Goal: Task Accomplishment & Management: Manage account settings

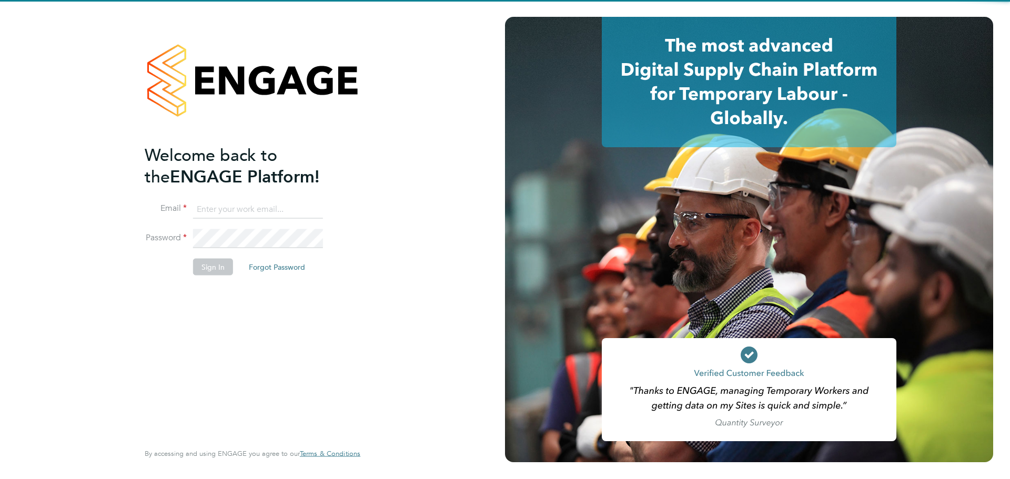
click at [253, 206] on input at bounding box center [258, 209] width 130 height 19
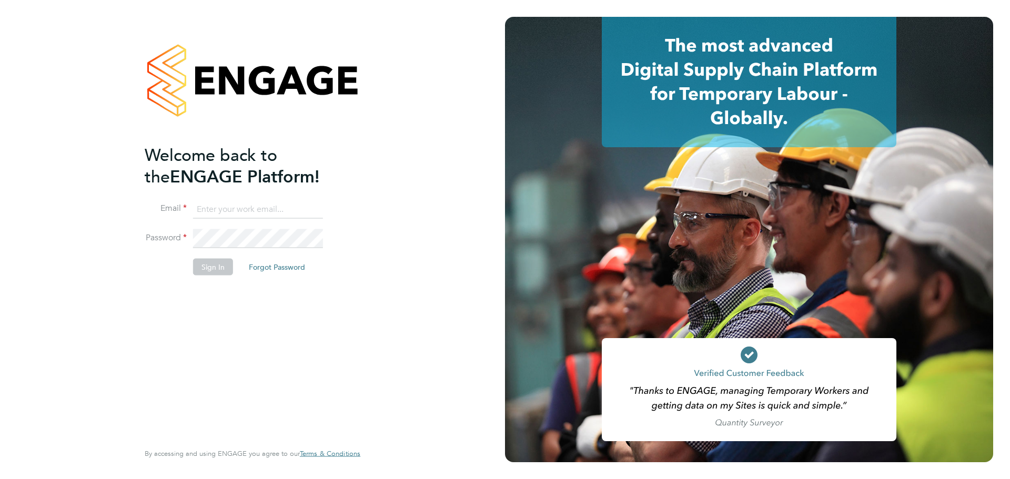
type input "grace.ley@vistry.co.uk"
click at [223, 265] on button "Sign In" at bounding box center [213, 266] width 40 height 17
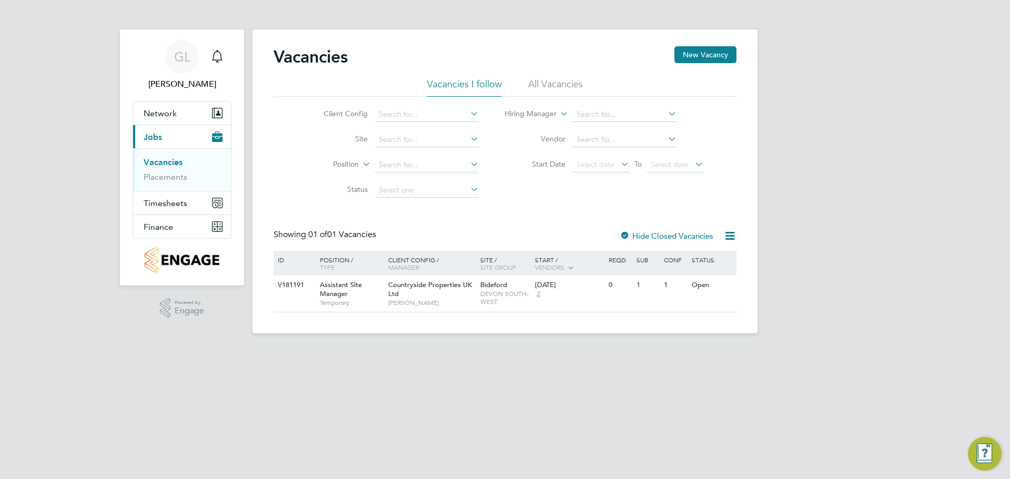
click at [404, 152] on li "Site" at bounding box center [393, 139] width 198 height 25
click at [407, 139] on input at bounding box center [427, 140] width 104 height 15
click at [398, 241] on li "Northam ([GEOGRAPHIC_DATA])" at bounding box center [433, 237] width 119 height 14
type input "Northam ([GEOGRAPHIC_DATA])"
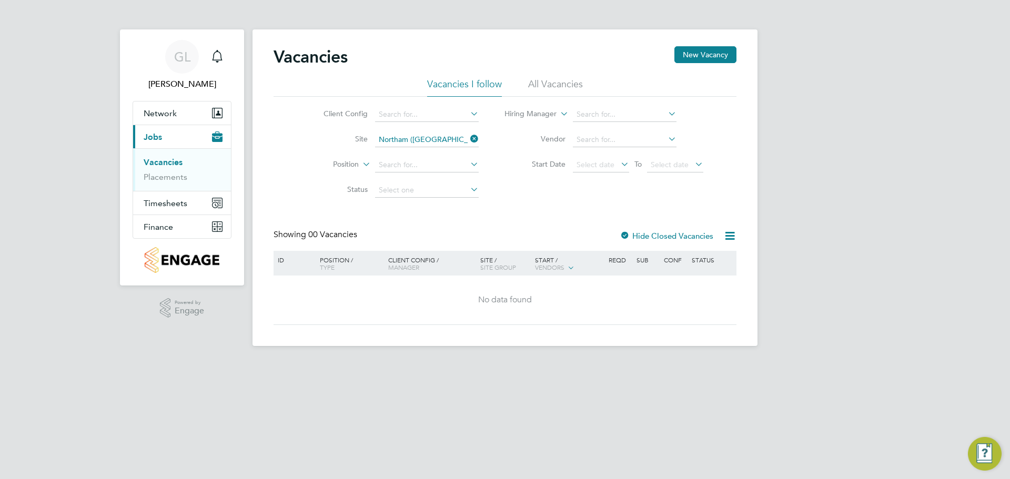
click at [182, 186] on ul "Vacancies Placements" at bounding box center [182, 169] width 98 height 43
click at [182, 180] on link "Placements" at bounding box center [166, 177] width 44 height 10
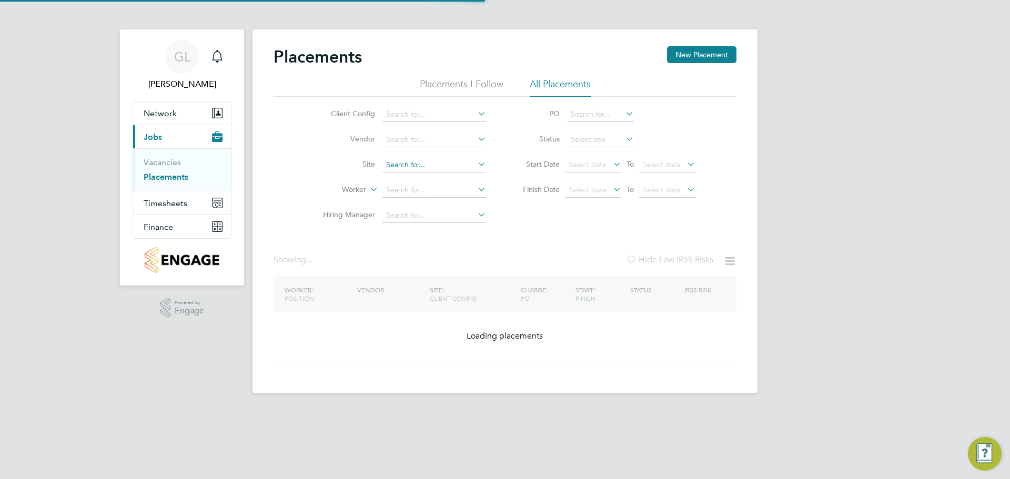
click at [400, 159] on input at bounding box center [434, 165] width 104 height 15
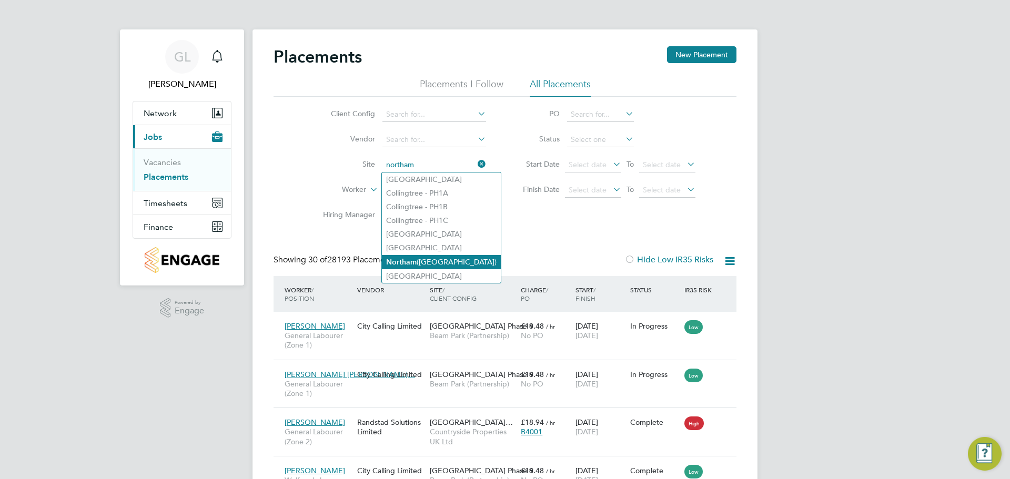
click at [413, 263] on b "Northam" at bounding box center [401, 262] width 31 height 9
type input "Northam ([GEOGRAPHIC_DATA])"
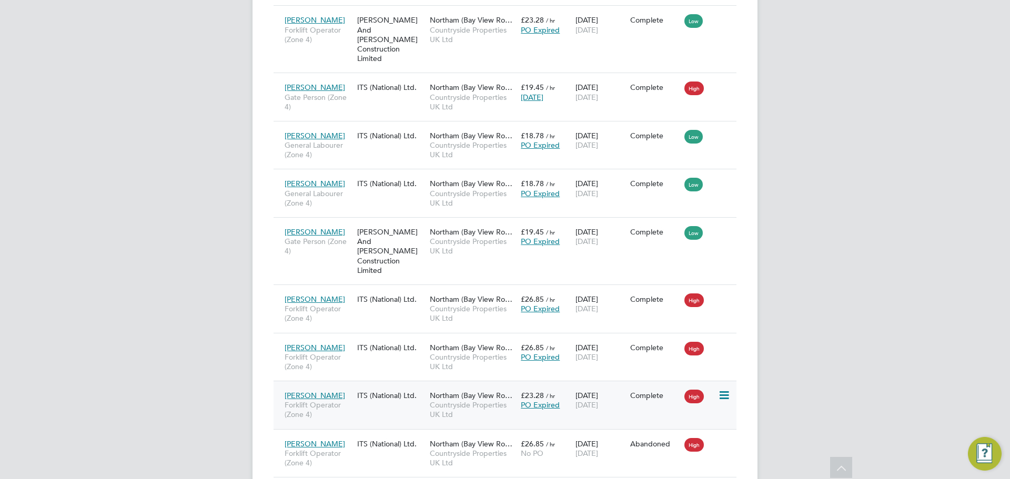
click at [628, 381] on div "Troy Bamford Forklift Operator (Zone 4) ITS (National) Ltd. Northam (Bay View R…" at bounding box center [505, 405] width 463 height 48
click at [315, 400] on span "Forklift Operator (Zone 4)" at bounding box center [318, 409] width 67 height 19
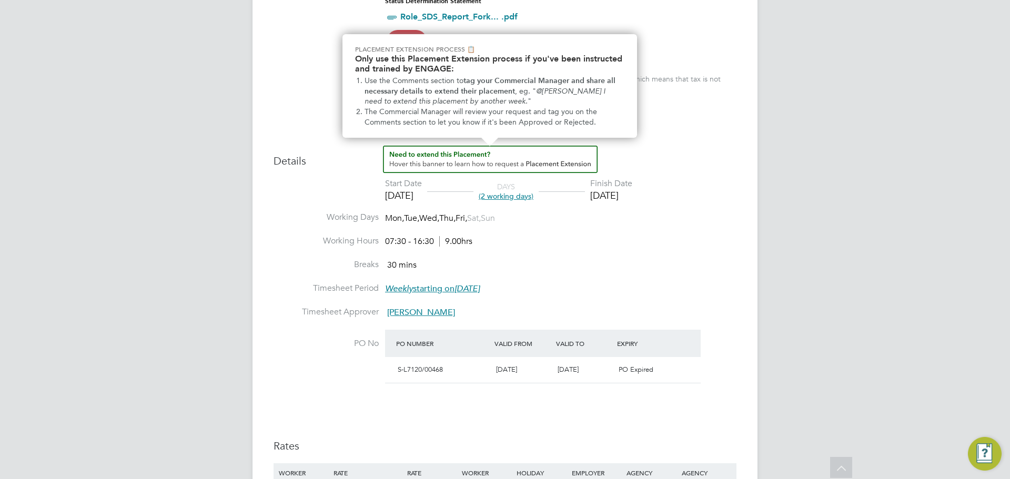
scroll to position [368, 0]
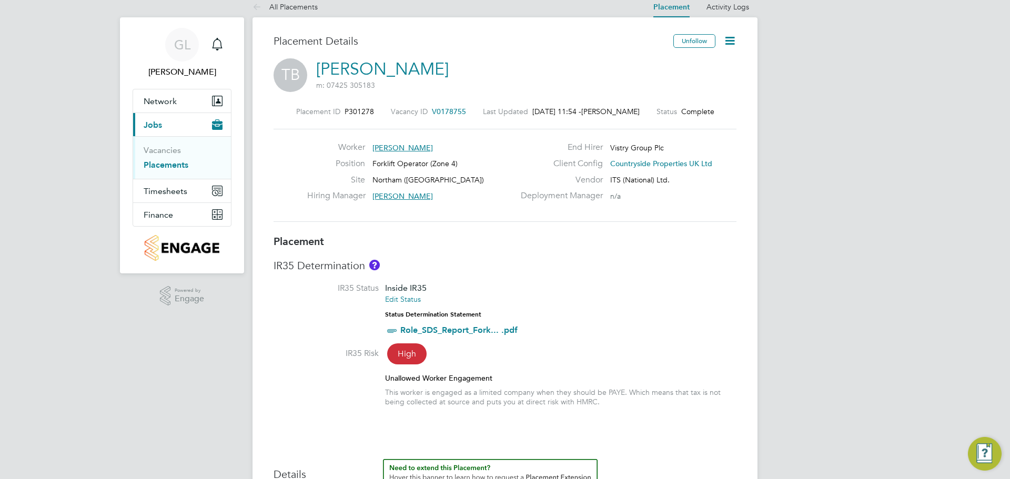
click at [728, 38] on icon at bounding box center [729, 40] width 13 height 13
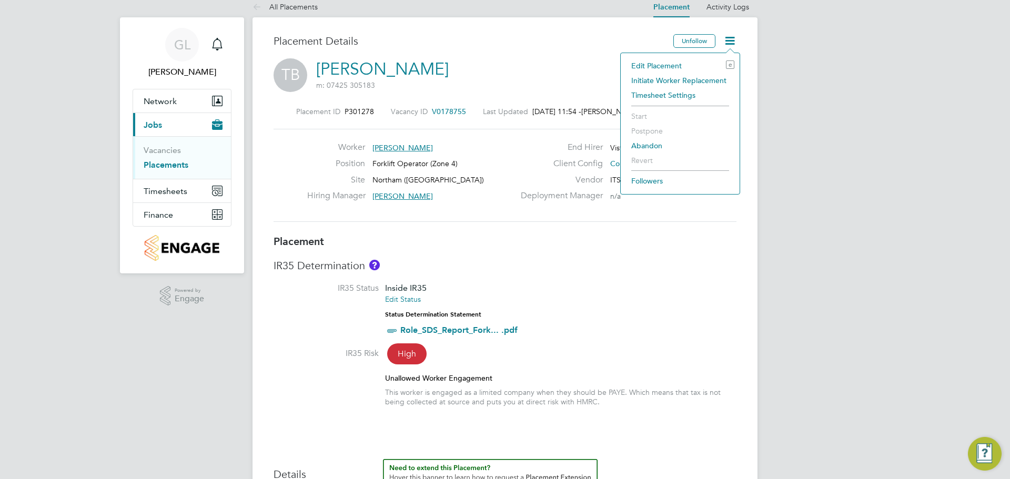
click at [658, 66] on li "Edit Placement e" at bounding box center [680, 65] width 108 height 15
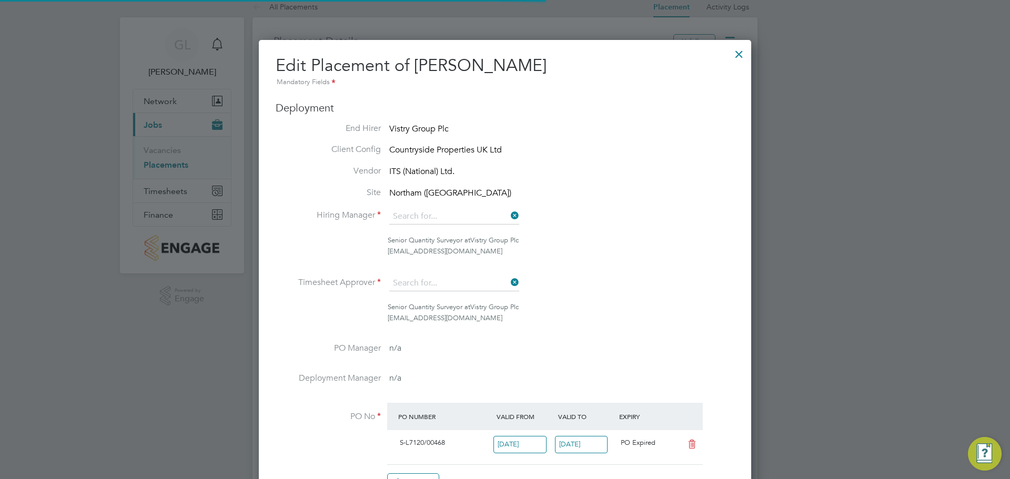
type input "[PERSON_NAME]"
type input "[DATE]"
type input "07:30"
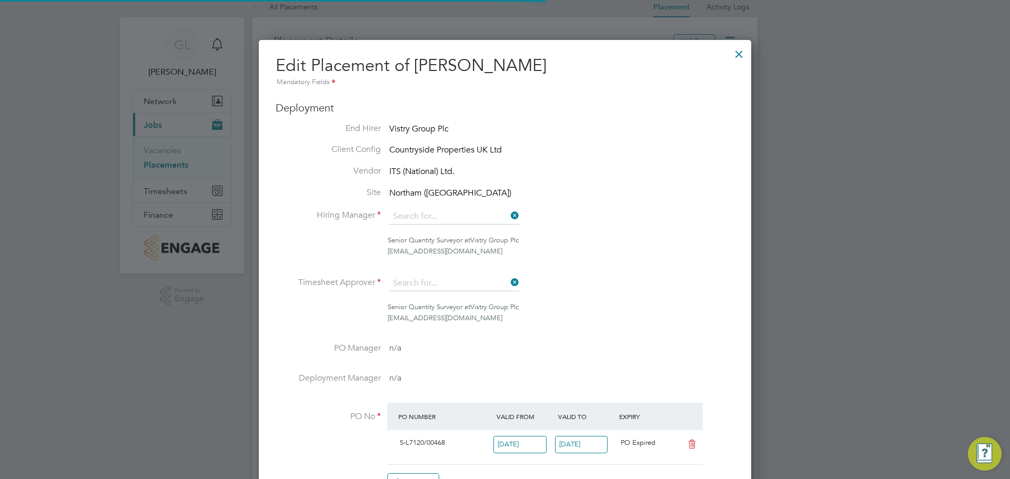
type input "16:30"
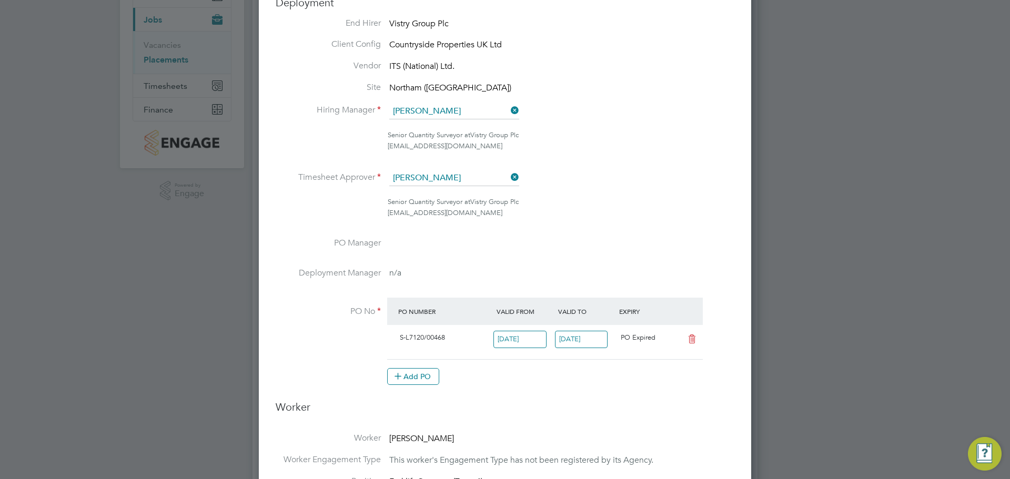
click at [587, 336] on input "[DATE]" at bounding box center [581, 339] width 53 height 17
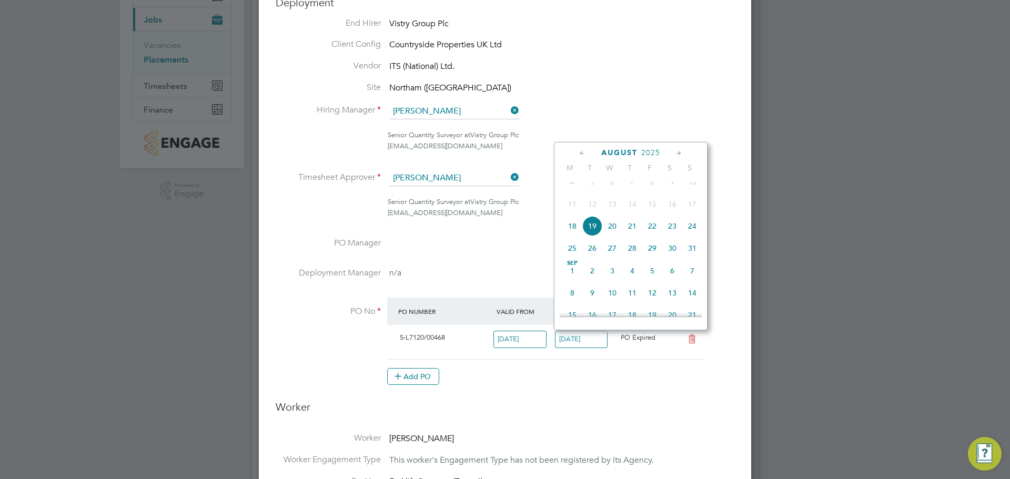
click at [691, 301] on span "14" at bounding box center [692, 293] width 20 height 20
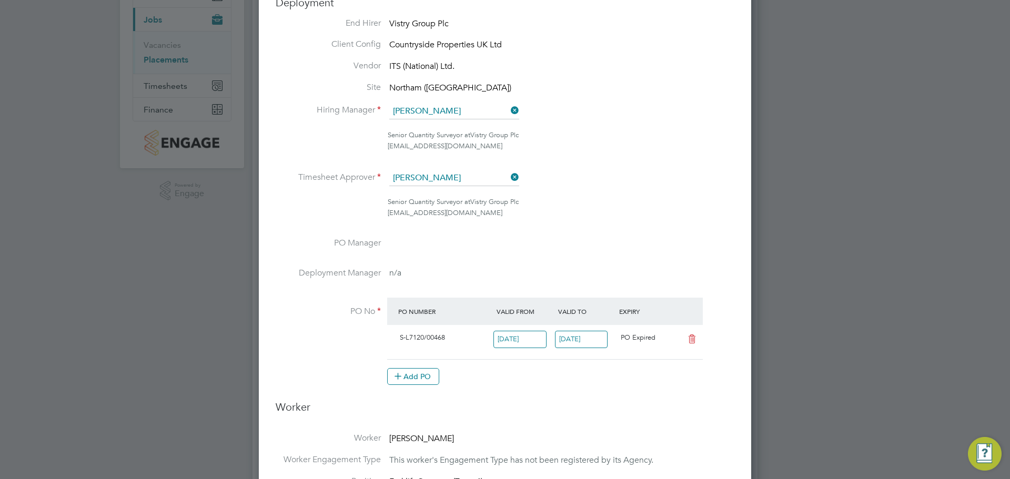
click at [565, 338] on input "[DATE]" at bounding box center [581, 339] width 53 height 17
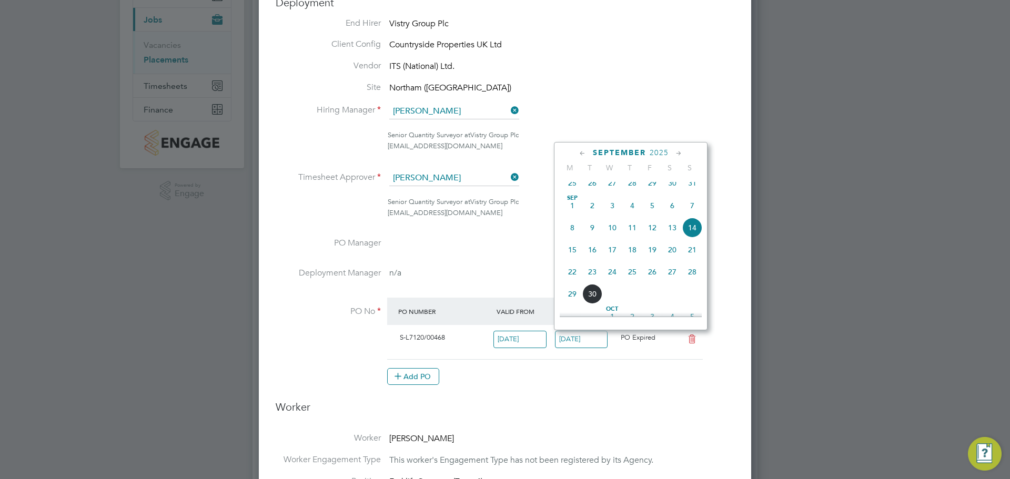
click at [590, 300] on span "30" at bounding box center [592, 294] width 20 height 20
type input "[DATE]"
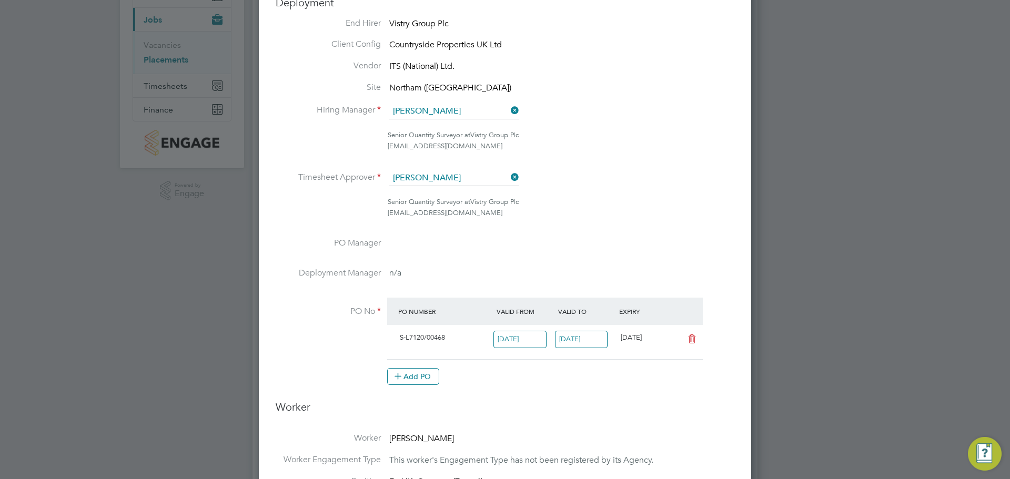
click at [560, 372] on div "Add PO" at bounding box center [545, 376] width 316 height 17
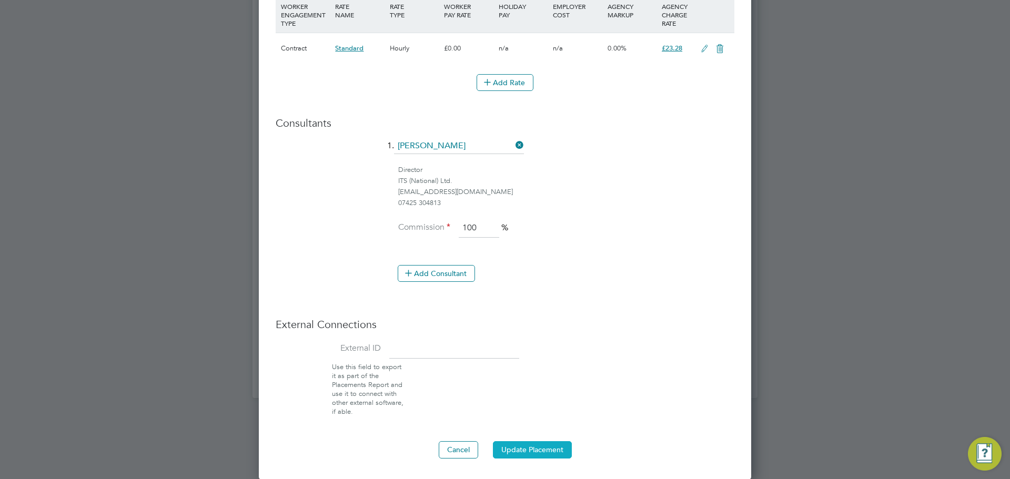
click at [518, 448] on button "Update Placement" at bounding box center [532, 449] width 79 height 17
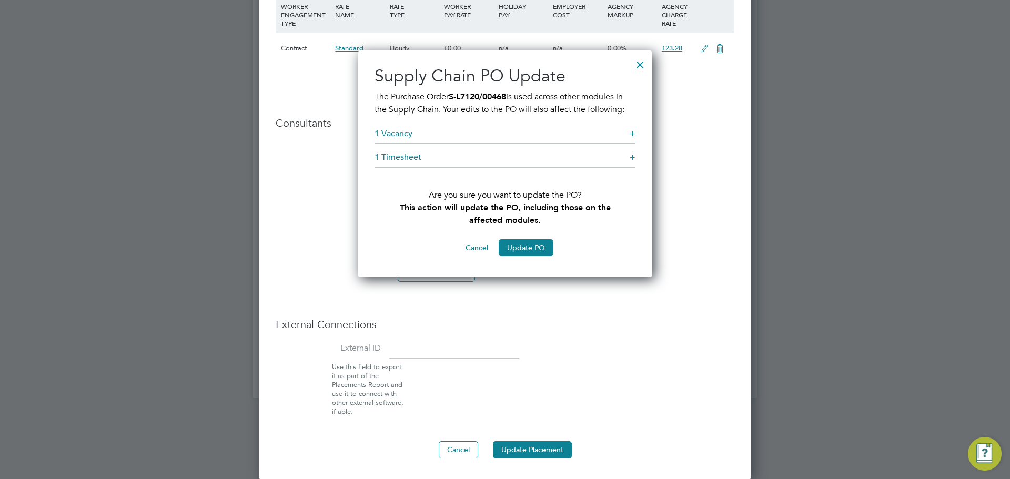
click at [629, 131] on h5 "1 Vacancy +" at bounding box center [505, 136] width 261 height 16
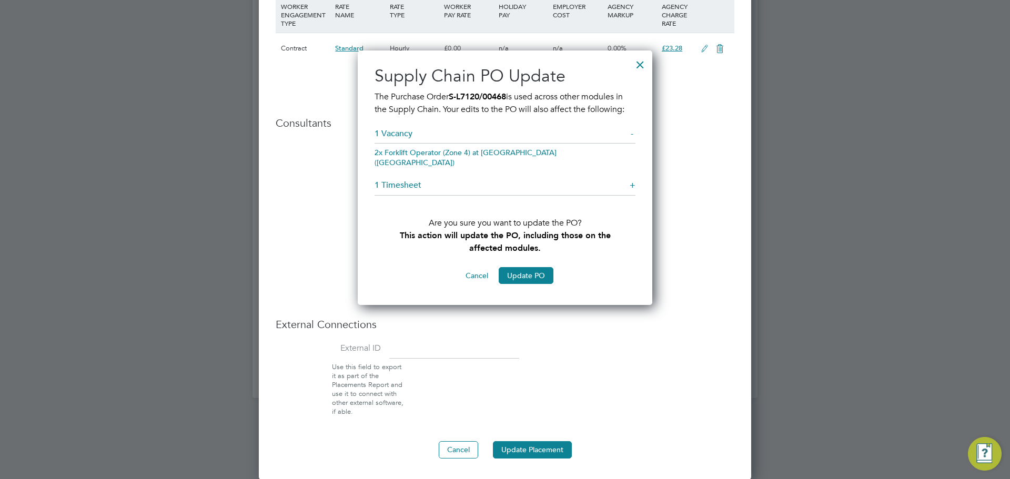
click at [629, 180] on h5 "1 Timesheet +" at bounding box center [505, 188] width 261 height 16
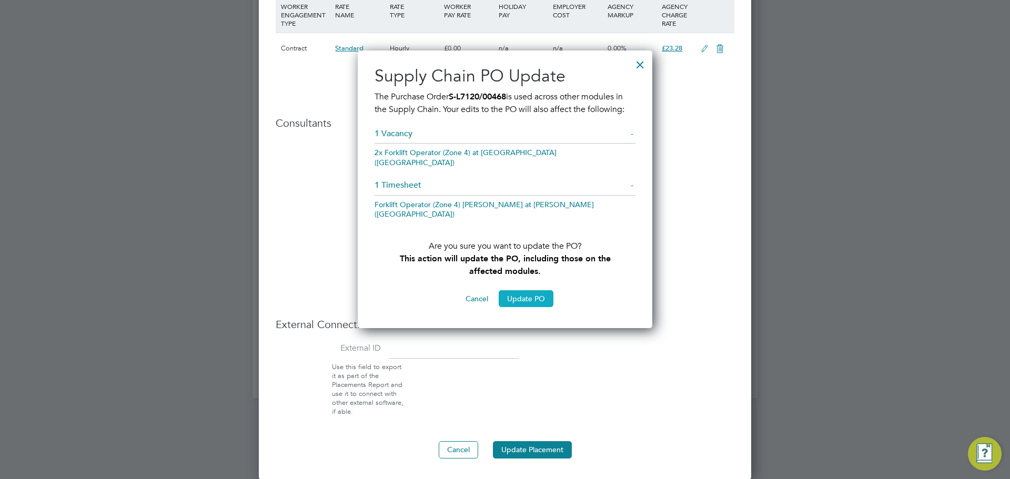
click at [516, 290] on button "Update PO" at bounding box center [526, 298] width 55 height 17
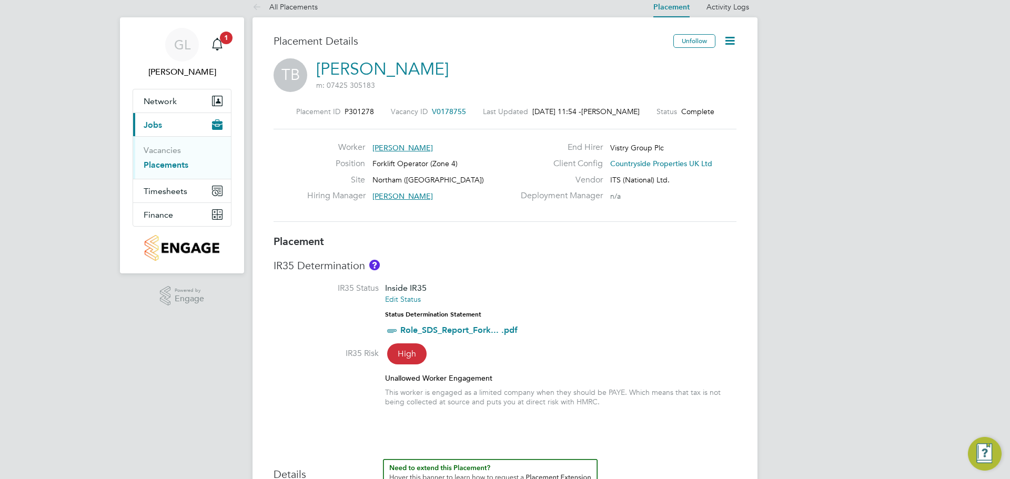
click at [174, 163] on link "Placements" at bounding box center [166, 165] width 45 height 10
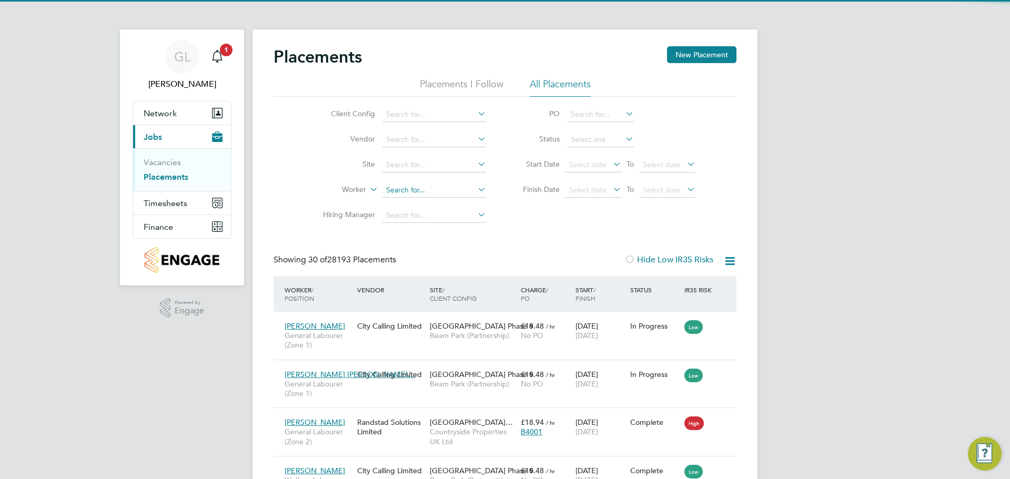
click at [397, 189] on input at bounding box center [434, 190] width 104 height 15
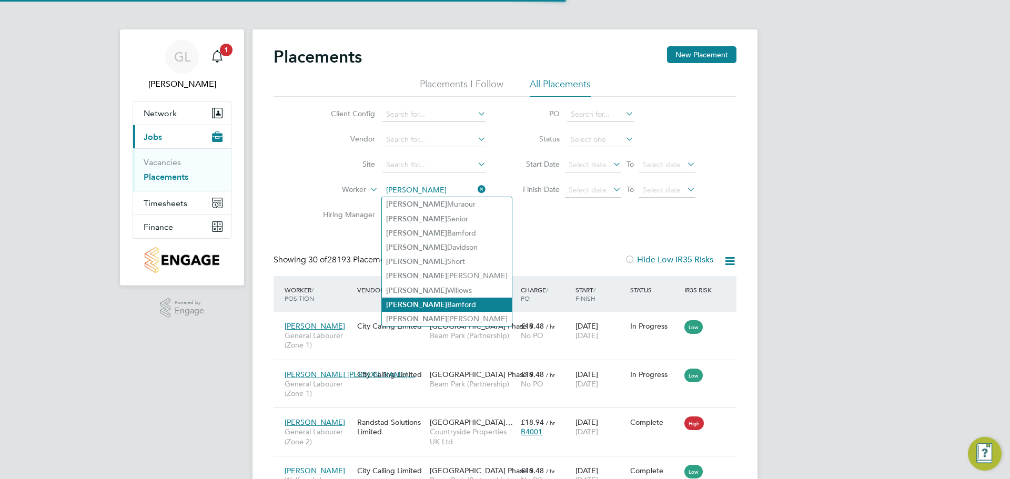
click at [427, 302] on li "[PERSON_NAME]" at bounding box center [447, 305] width 130 height 14
type input "[PERSON_NAME]"
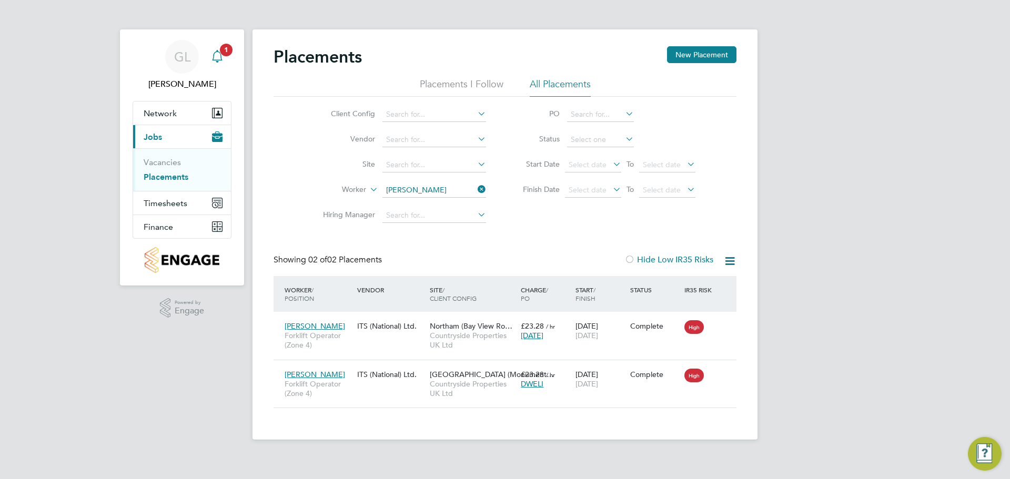
click at [224, 48] on span "1" at bounding box center [226, 50] width 13 height 13
